Goal: Information Seeking & Learning: Learn about a topic

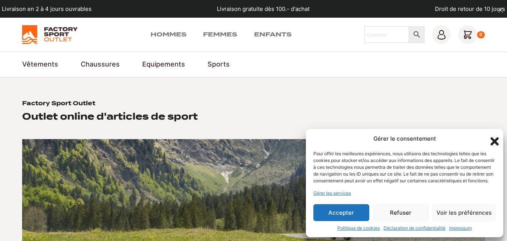
click at [346, 216] on button "Accepter" at bounding box center [341, 212] width 56 height 17
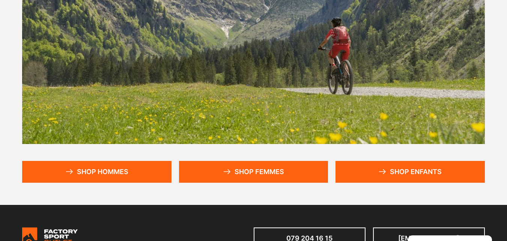
scroll to position [150, 0]
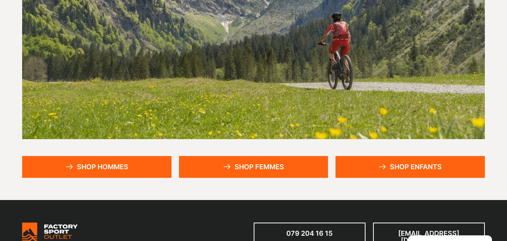
click at [235, 166] on link "Shop femmes" at bounding box center [253, 167] width 149 height 22
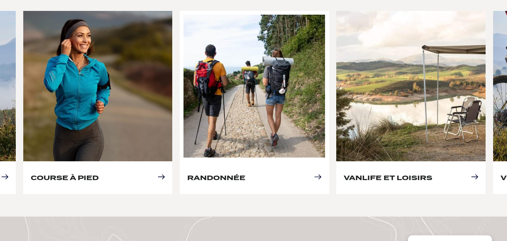
scroll to position [393, 0]
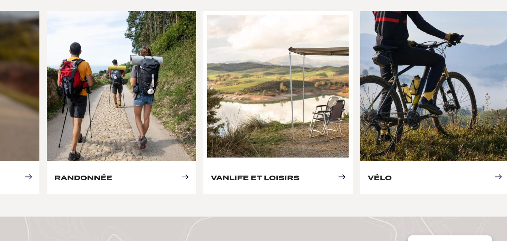
drag, startPoint x: 386, startPoint y: 121, endPoint x: 228, endPoint y: 91, distance: 161.5
click at [219, 173] on link "Vanlife et loisirs" at bounding box center [255, 177] width 89 height 8
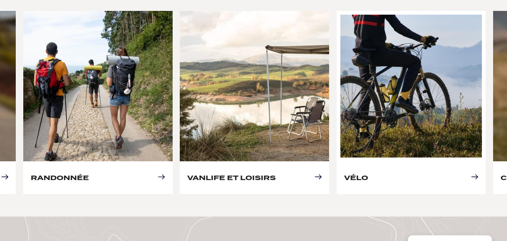
click at [368, 173] on link "Vélo" at bounding box center [356, 177] width 24 height 8
click at [352, 173] on link "Vélo" at bounding box center [356, 177] width 24 height 8
click at [368, 173] on link "Vélo" at bounding box center [356, 177] width 24 height 8
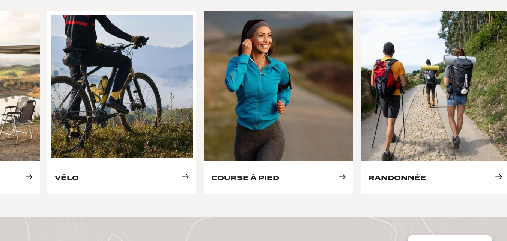
drag, startPoint x: 455, startPoint y: 127, endPoint x: 164, endPoint y: 82, distance: 293.9
click at [79, 173] on link "Vélo" at bounding box center [67, 177] width 24 height 8
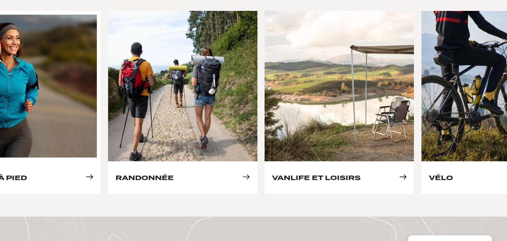
drag, startPoint x: 190, startPoint y: 84, endPoint x: 37, endPoint y: 59, distance: 155.6
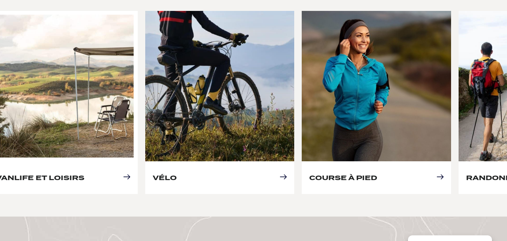
drag, startPoint x: 266, startPoint y: 95, endPoint x: 62, endPoint y: 62, distance: 206.8
click at [64, 173] on link "Vanlife et loisirs" at bounding box center [40, 177] width 89 height 8
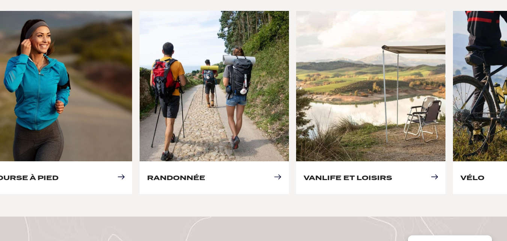
drag, startPoint x: 290, startPoint y: 97, endPoint x: 56, endPoint y: 60, distance: 237.1
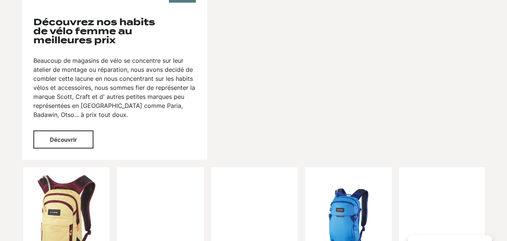
scroll to position [1181, 0]
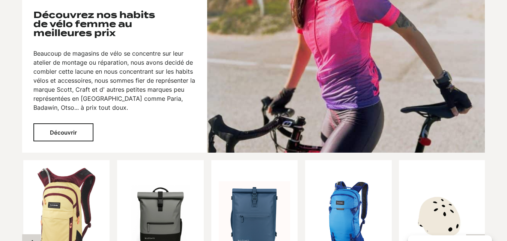
click at [75, 123] on button "Découvrir" at bounding box center [63, 132] width 60 height 18
click at [71, 123] on button "Découvrir" at bounding box center [63, 132] width 60 height 18
click at [67, 123] on button "Découvrir" at bounding box center [63, 132] width 60 height 18
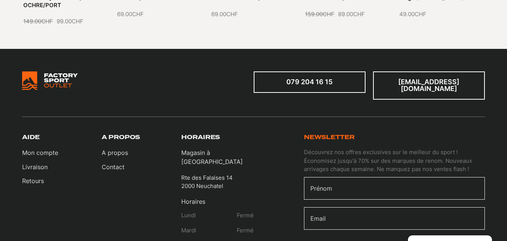
scroll to position [1519, 0]
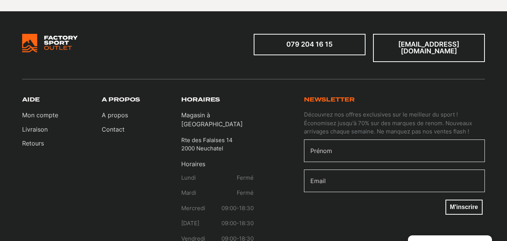
click at [375, 110] on p "Découvrez nos offres exclusives sur le meilleur du sport ! Économisez jusqu'à 7…" at bounding box center [394, 122] width 181 height 25
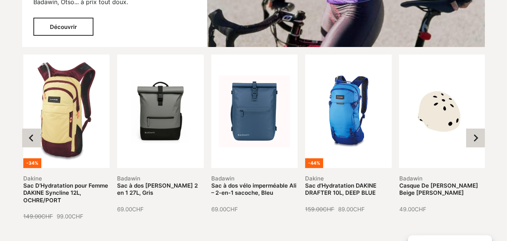
scroll to position [1289, 0]
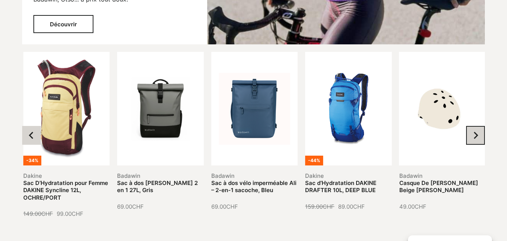
click at [479, 126] on button "Next slide" at bounding box center [475, 135] width 19 height 19
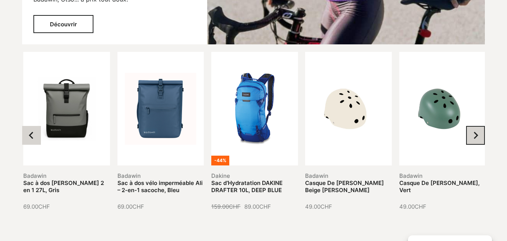
click at [479, 126] on button "Next slide" at bounding box center [475, 135] width 19 height 19
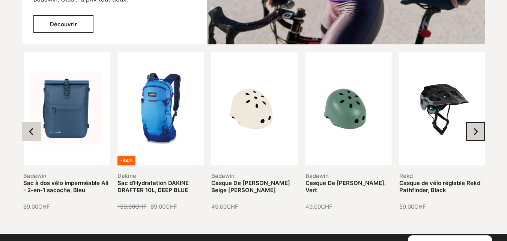
click at [479, 122] on button "Next slide" at bounding box center [475, 131] width 19 height 19
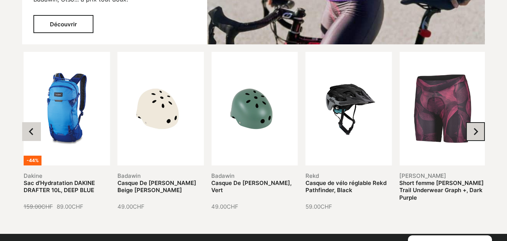
click at [479, 122] on button "Next slide" at bounding box center [475, 131] width 19 height 19
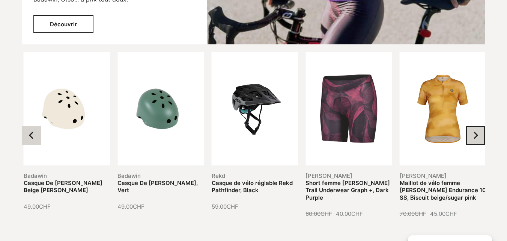
click at [479, 126] on button "Next slide" at bounding box center [475, 135] width 19 height 19
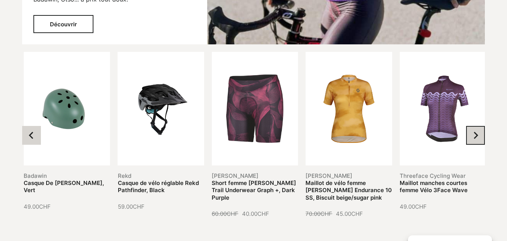
click at [479, 126] on button "Next slide" at bounding box center [475, 135] width 19 height 19
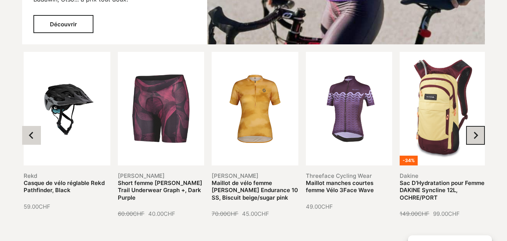
click at [480, 126] on button "Next slide" at bounding box center [475, 135] width 19 height 19
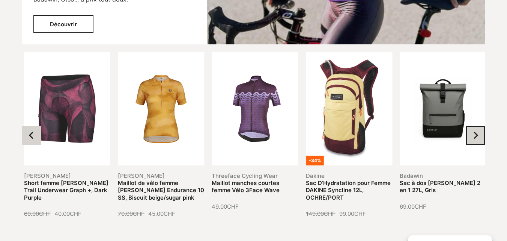
click at [480, 126] on button "Next slide" at bounding box center [475, 135] width 19 height 19
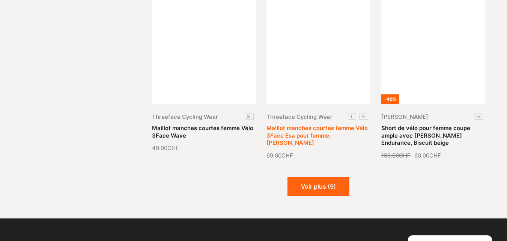
scroll to position [900, 0]
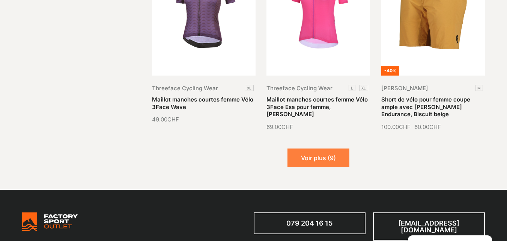
click at [320, 148] on button "Voir plus (9)" at bounding box center [318, 157] width 62 height 19
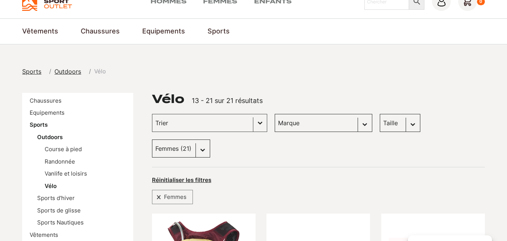
scroll to position [0, 0]
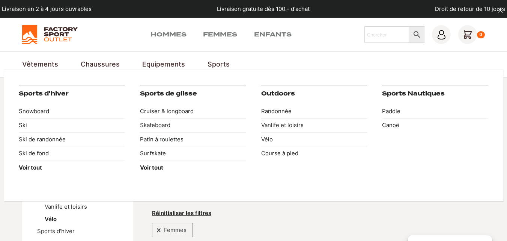
click at [219, 65] on link "Sports" at bounding box center [218, 64] width 22 height 10
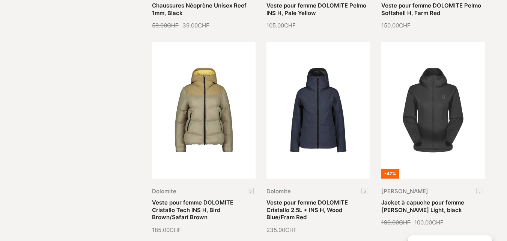
scroll to position [263, 0]
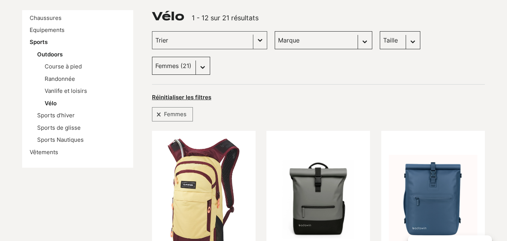
scroll to position [113, 0]
